Goal: Complete application form

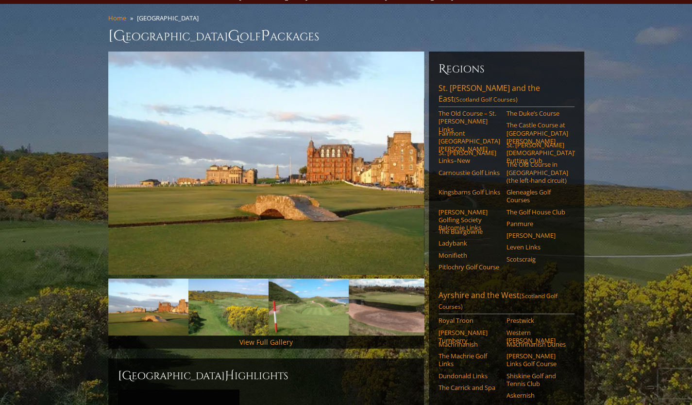
scroll to position [64, 0]
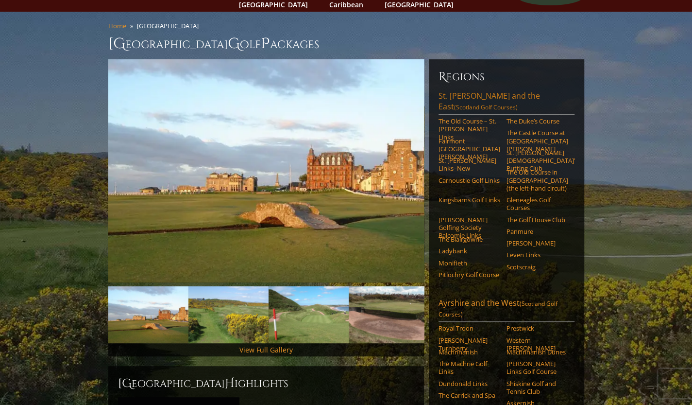
click at [497, 90] on link "St. Andrews and the East (Scotland Golf Courses)" at bounding box center [507, 102] width 136 height 24
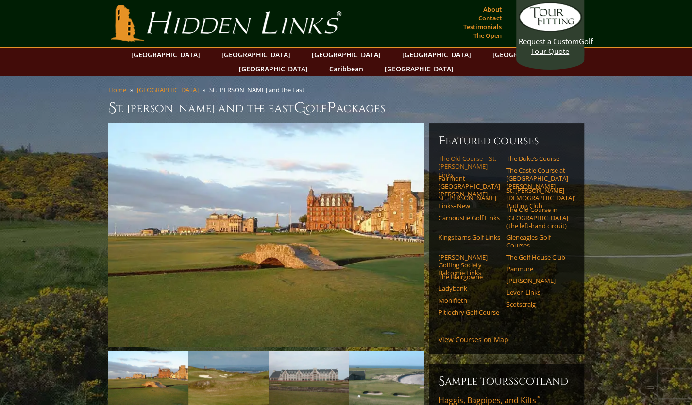
click at [462, 155] on link "The Old Course – St. [PERSON_NAME] Links" at bounding box center [470, 167] width 62 height 24
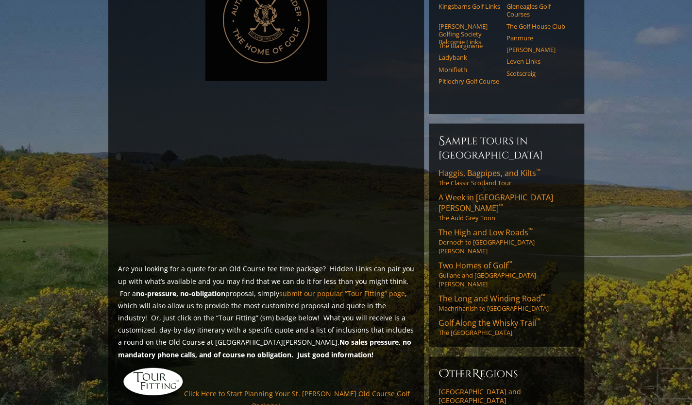
scroll to position [448, 0]
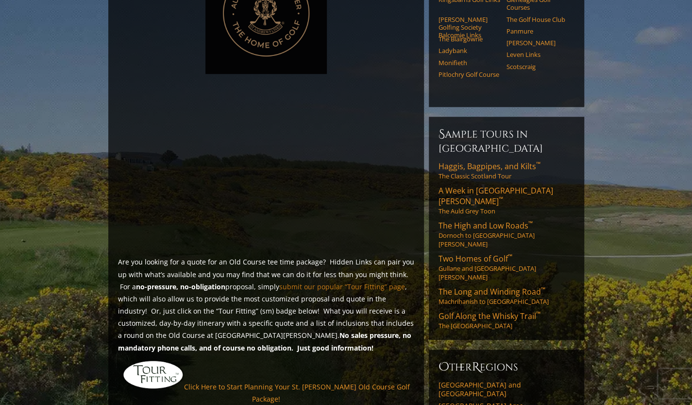
click at [341, 282] on link "submit our popular “Tour Fitting” page" at bounding box center [342, 286] width 126 height 9
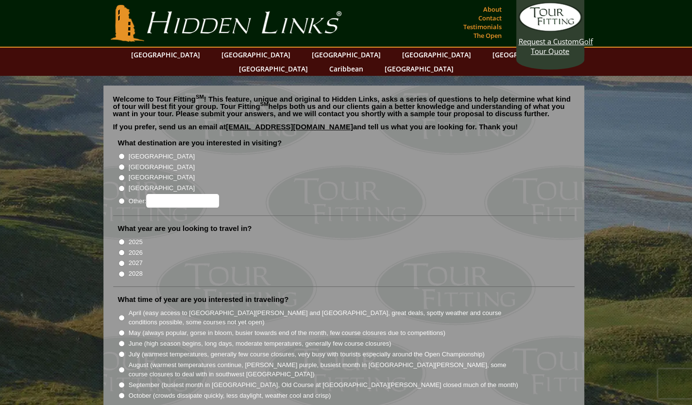
click at [122, 164] on input "[GEOGRAPHIC_DATA]" at bounding box center [122, 167] width 6 height 6
radio input "true"
click at [119, 249] on input "2026" at bounding box center [122, 252] width 6 height 6
radio input "true"
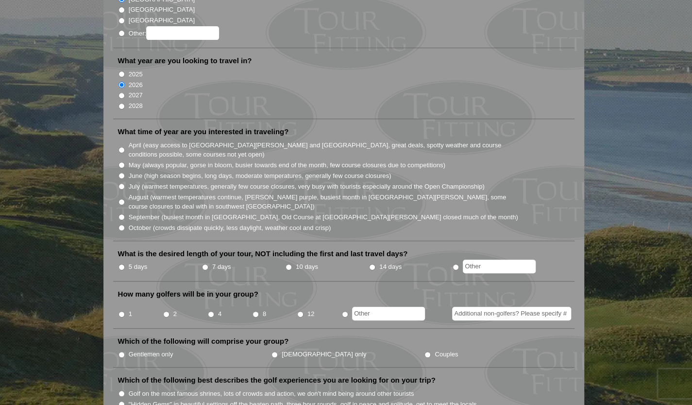
scroll to position [169, 0]
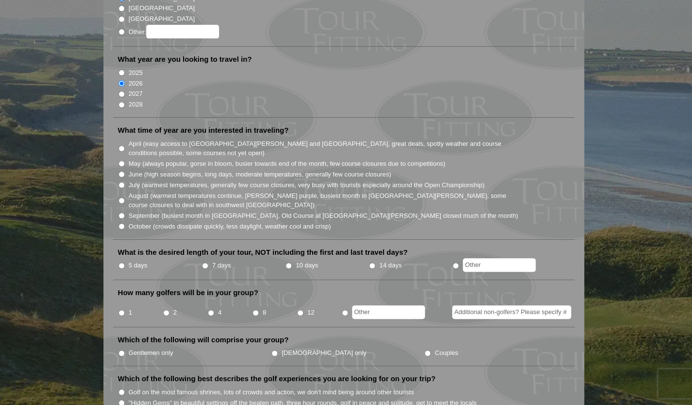
click at [121, 182] on input "July (warmest temperatures, generally few course closures, very busy with touri…" at bounding box center [122, 185] width 6 height 6
radio input "true"
click at [205, 262] on input "7 days" at bounding box center [205, 265] width 6 height 6
radio input "true"
click at [120, 310] on input "1" at bounding box center [122, 313] width 6 height 6
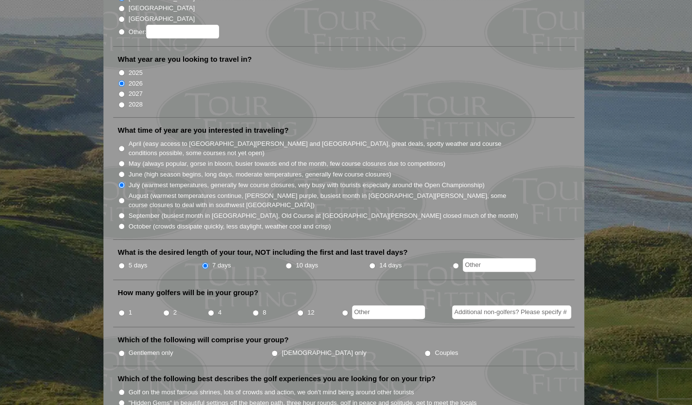
radio input "true"
click at [475, 305] on input "Additional non-golfers? Please specify #" at bounding box center [511, 312] width 119 height 14
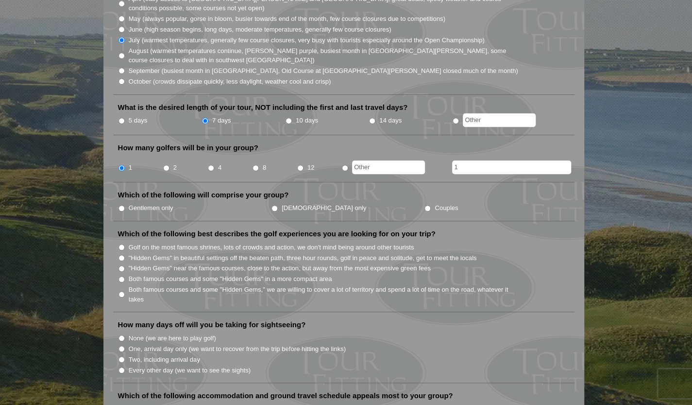
scroll to position [315, 0]
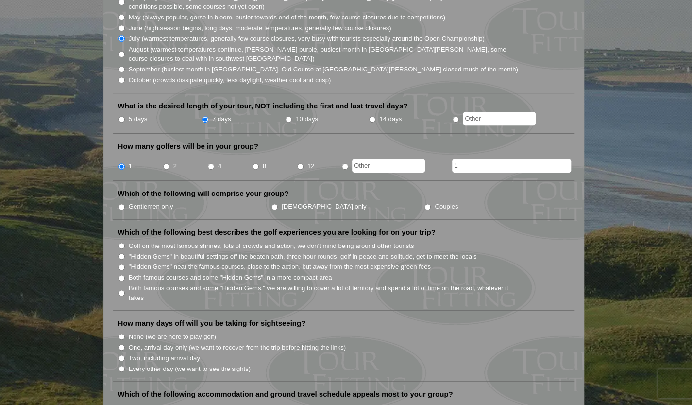
type input "1"
click at [302, 201] on li "Ladies only" at bounding box center [347, 206] width 153 height 11
click at [425, 204] on input "Couples" at bounding box center [428, 207] width 6 height 6
radio input "true"
click at [121, 275] on input "Both famous courses and some "Hidden Gems" in a more compact area" at bounding box center [122, 278] width 6 height 6
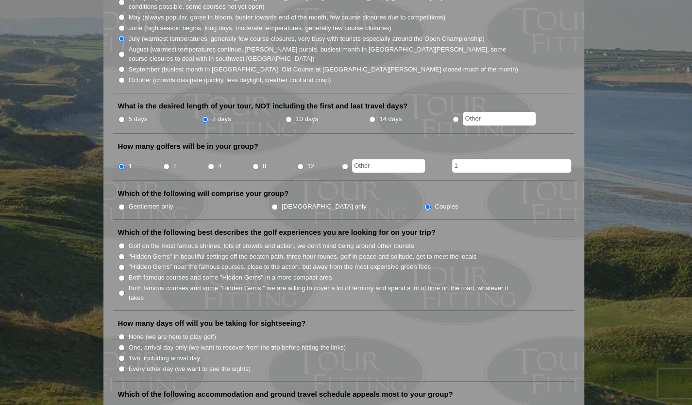
radio input "true"
click at [122, 365] on input "Every other day (we want to see the sights)" at bounding box center [122, 368] width 6 height 6
radio input "true"
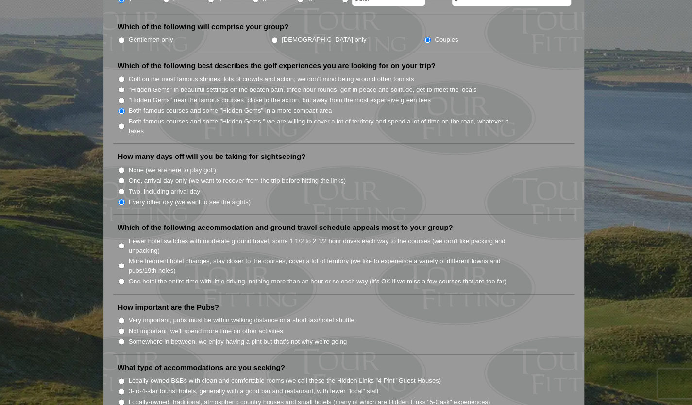
scroll to position [483, 0]
click at [121, 242] on input "Fewer hotel switches with moderate ground travel, some 1 1/2 to 2 1/2 hour driv…" at bounding box center [122, 245] width 6 height 6
radio input "true"
click at [123, 337] on input "Somewhere in between, we enjoy having a pint but that's not why we're going" at bounding box center [122, 340] width 6 height 6
radio input "true"
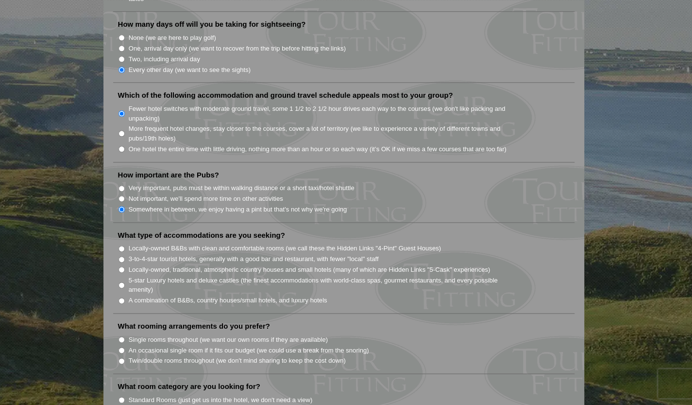
scroll to position [617, 0]
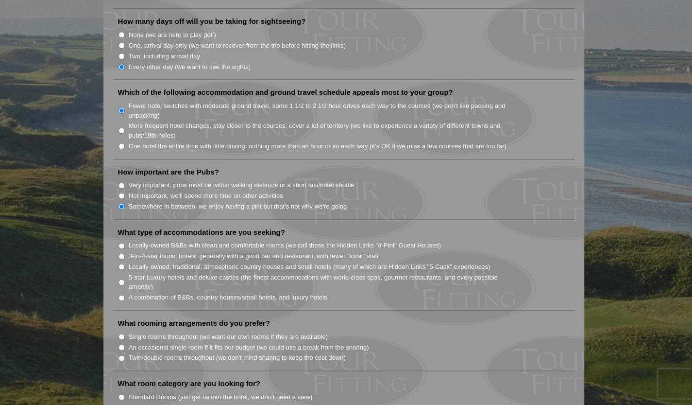
click at [121, 279] on input "5-star Luxury hotels and deluxe castles (the finest accommodations with world-c…" at bounding box center [122, 282] width 6 height 6
radio input "true"
click at [122, 355] on input "Twin/double rooms throughout (we don't mind sharing to keep the cost down)" at bounding box center [122, 358] width 6 height 6
radio input "true"
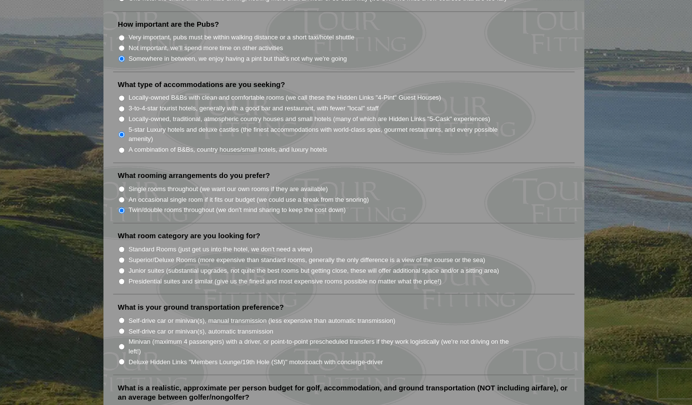
scroll to position [766, 0]
click at [121, 256] on input "Superior/Deluxe Rooms (more expensive than standard rooms, generally the only d…" at bounding box center [122, 259] width 6 height 6
radio input "true"
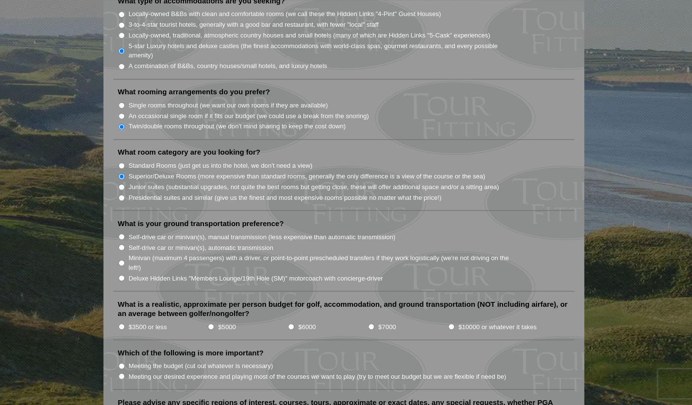
scroll to position [849, 0]
click at [373, 322] on input "$7000" at bounding box center [371, 325] width 6 height 6
radio input "true"
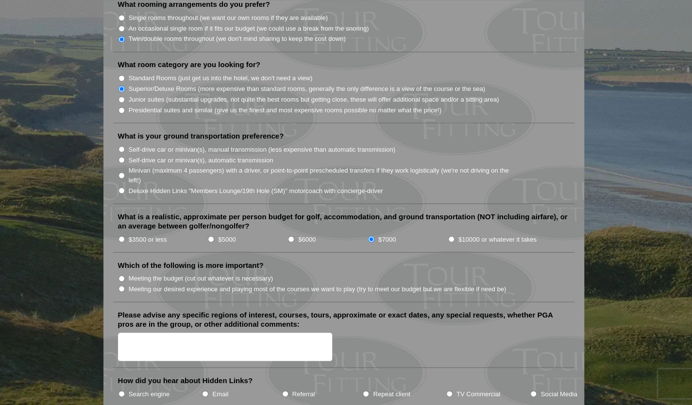
scroll to position [938, 0]
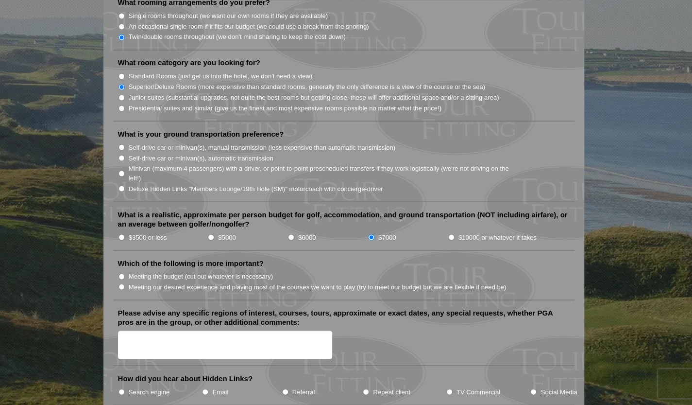
click at [121, 283] on input "Meeting our desired experience and playing most of the courses we want to play …" at bounding box center [122, 286] width 6 height 6
radio input "true"
click at [121, 388] on input "Search engine" at bounding box center [122, 391] width 6 height 6
radio input "true"
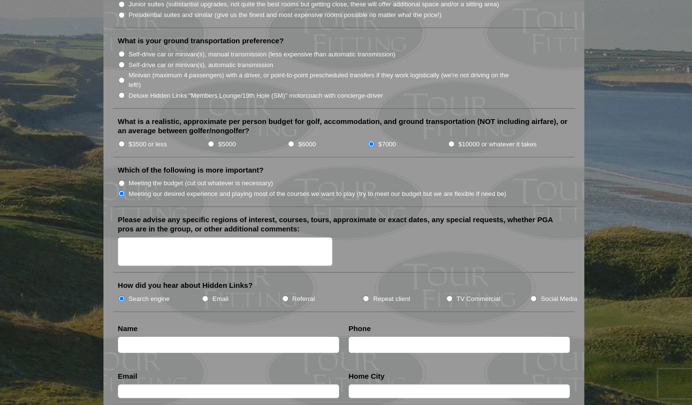
scroll to position [1028, 0]
